Goal: Task Accomplishment & Management: Complete application form

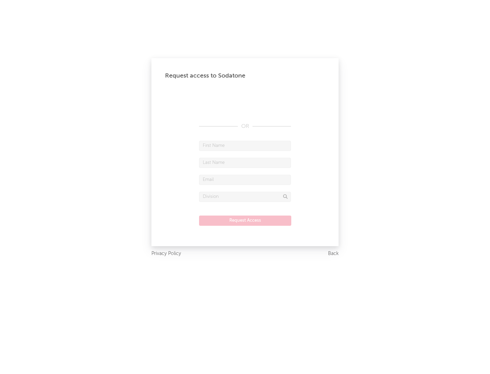
click at [245, 146] on input "text" at bounding box center [245, 146] width 92 height 10
type input "[PERSON_NAME]"
click at [245, 163] on input "text" at bounding box center [245, 163] width 92 height 10
type input "[PERSON_NAME]"
click at [245, 180] on input "text" at bounding box center [245, 180] width 92 height 10
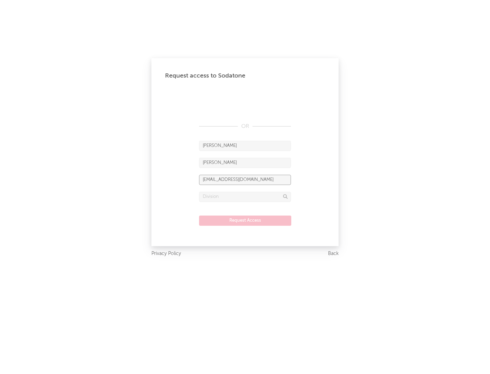
type input "[EMAIL_ADDRESS][DOMAIN_NAME]"
click at [245, 197] on input "text" at bounding box center [245, 197] width 92 height 10
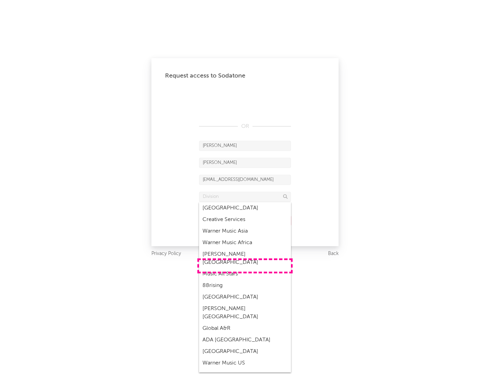
click at [245, 268] on div "Music All Stars" at bounding box center [245, 274] width 92 height 12
type input "Music All Stars"
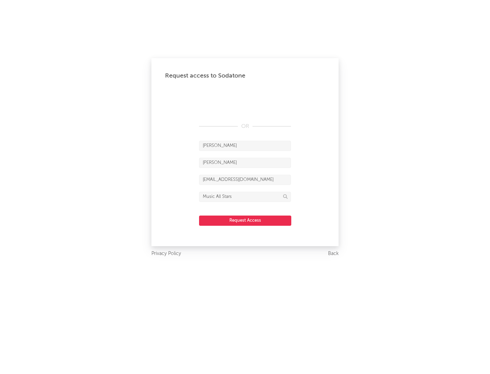
click at [245, 220] on button "Request Access" at bounding box center [245, 221] width 92 height 10
